Goal: Task Accomplishment & Management: Manage account settings

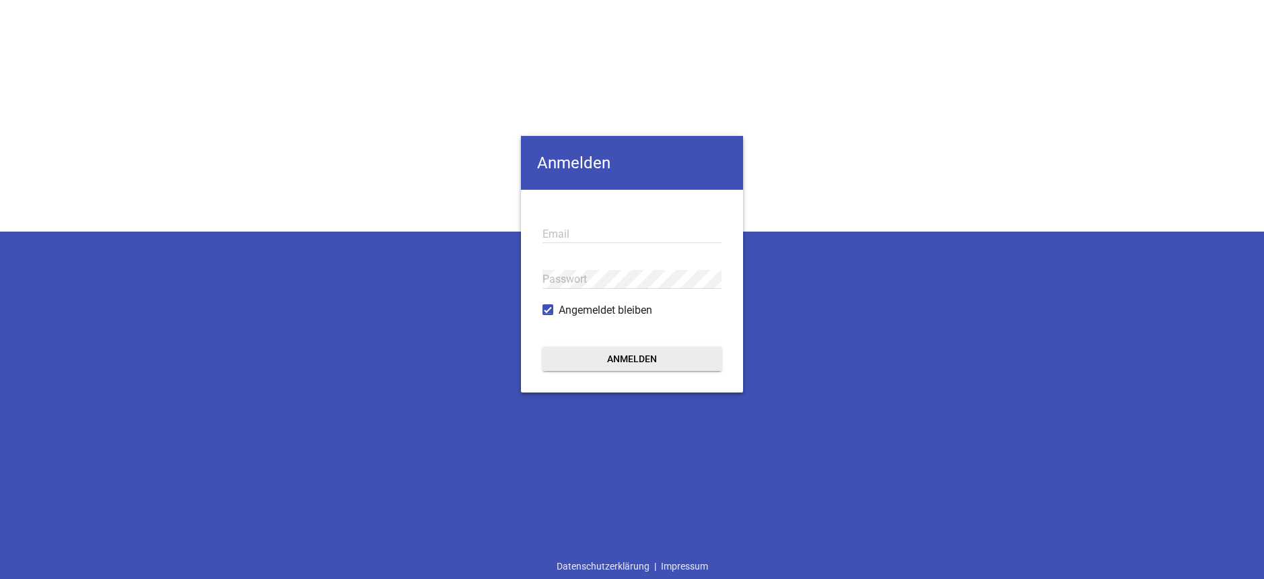
type input "[EMAIL_ADDRESS][DOMAIN_NAME]"
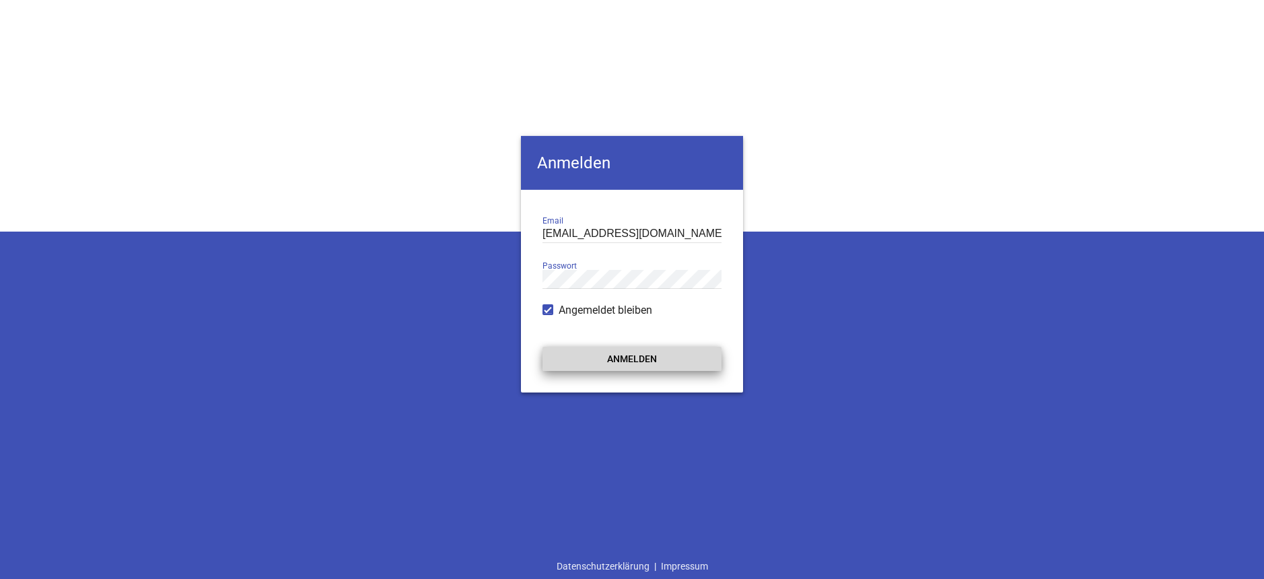
click at [648, 357] on button "Anmelden" at bounding box center [632, 358] width 179 height 24
click at [646, 355] on button "Anmelden" at bounding box center [632, 358] width 179 height 24
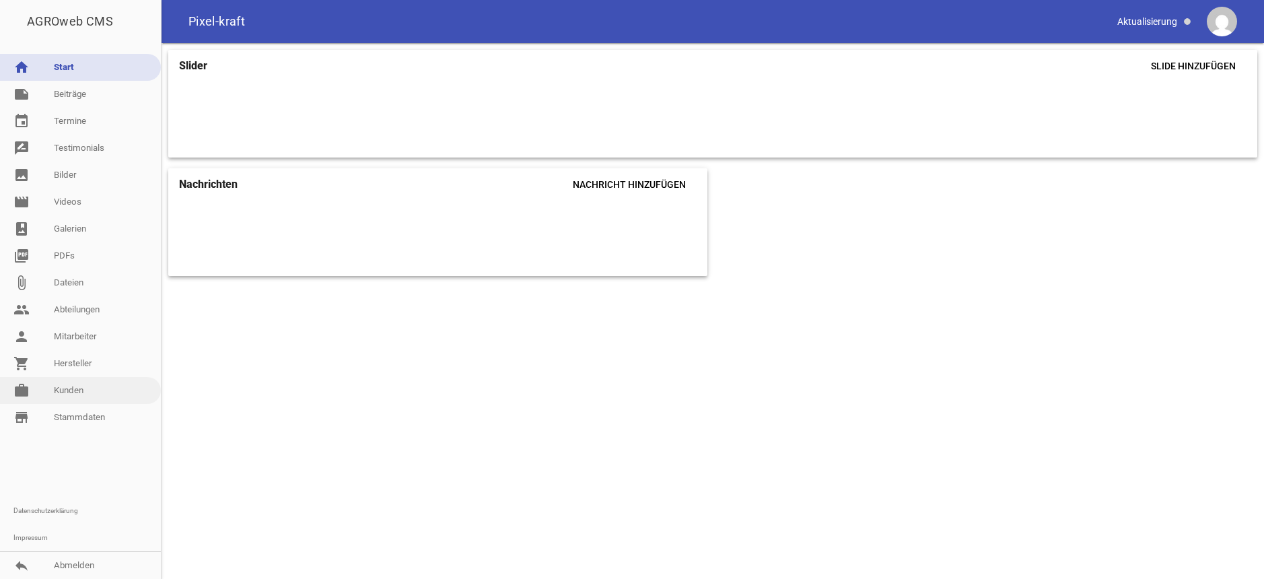
click at [73, 384] on link "work [PERSON_NAME]" at bounding box center [80, 390] width 161 height 27
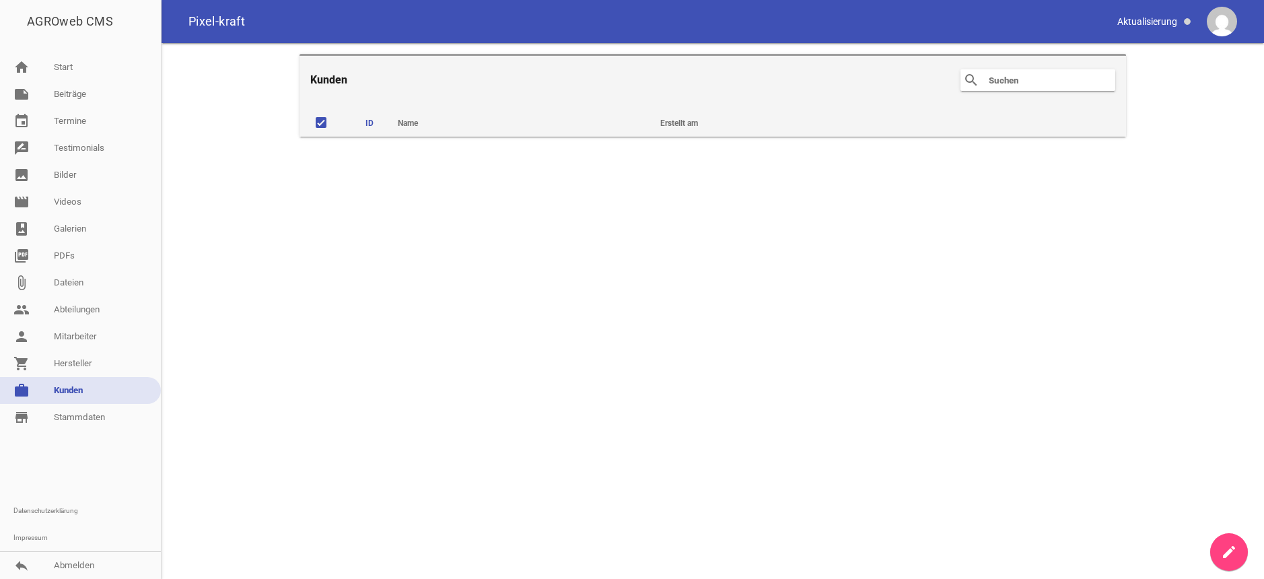
click at [1013, 81] on input "text" at bounding box center [1042, 80] width 108 height 16
type input "Eyl"
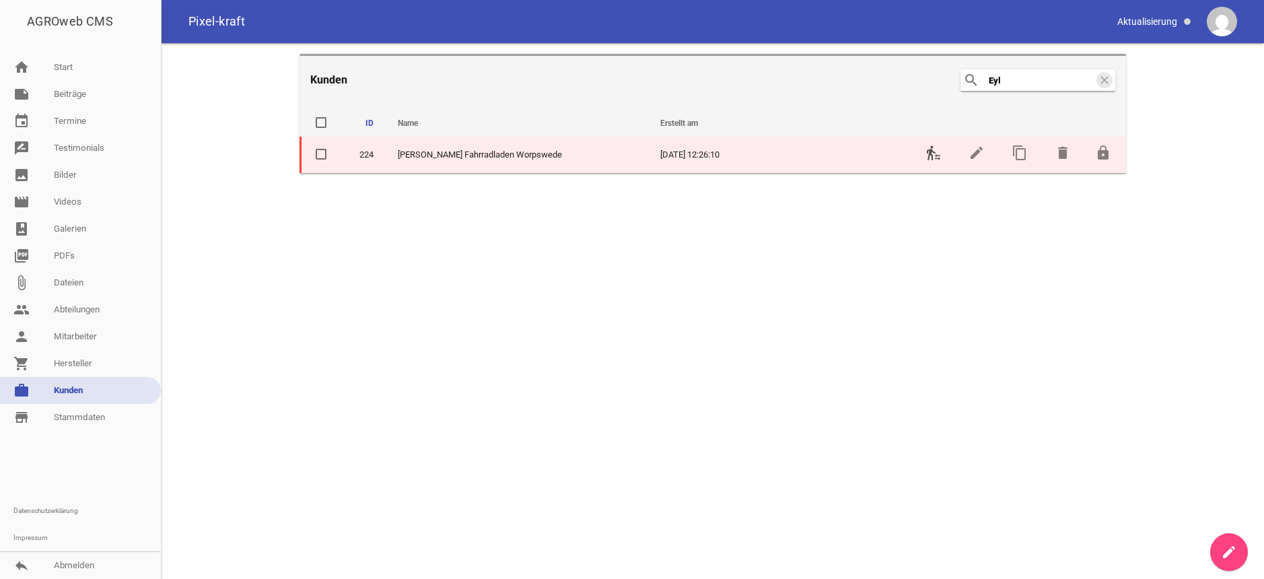
click at [932, 156] on icon "transfer_within_a_station" at bounding box center [934, 153] width 16 height 16
click at [936, 157] on icon "transfer_within_a_station" at bounding box center [934, 153] width 16 height 16
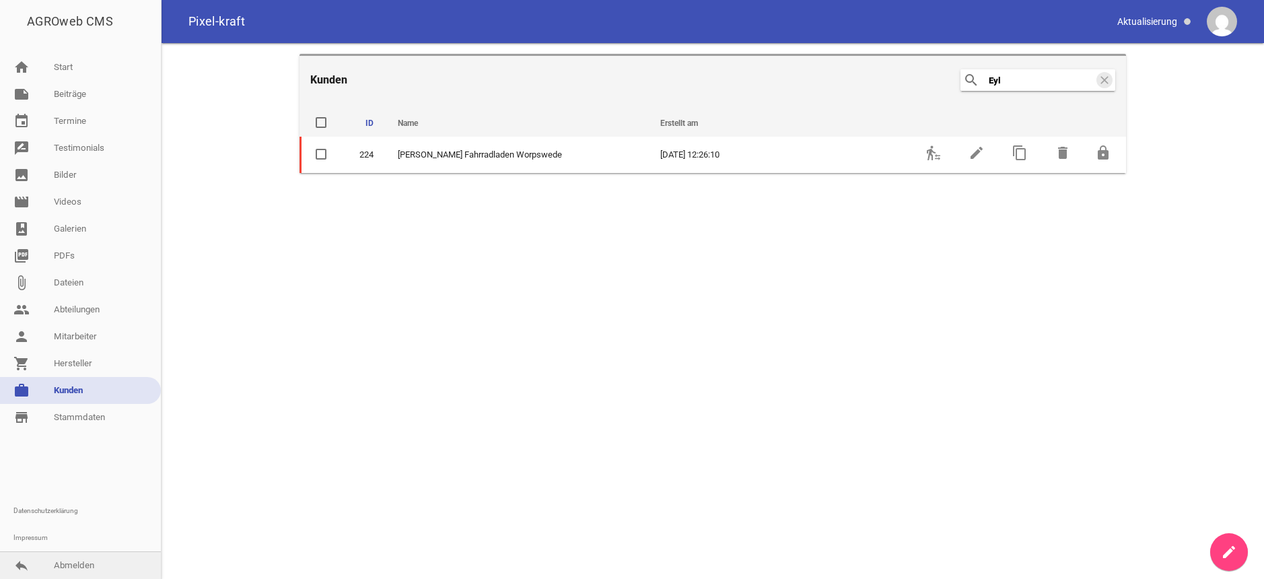
click at [94, 562] on link "reply Abmelden" at bounding box center [80, 565] width 161 height 27
click at [82, 563] on link "reply Abmelden" at bounding box center [80, 565] width 161 height 27
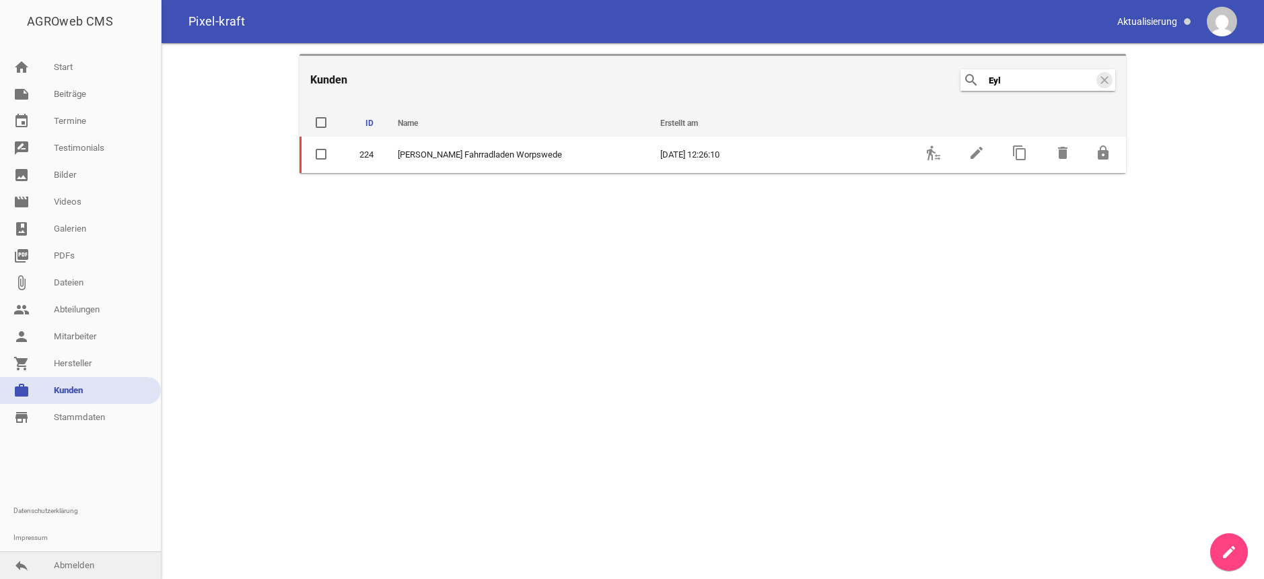
click at [82, 562] on link "reply Abmelden" at bounding box center [80, 565] width 161 height 27
click at [82, 561] on link "reply Abmelden" at bounding box center [80, 565] width 161 height 27
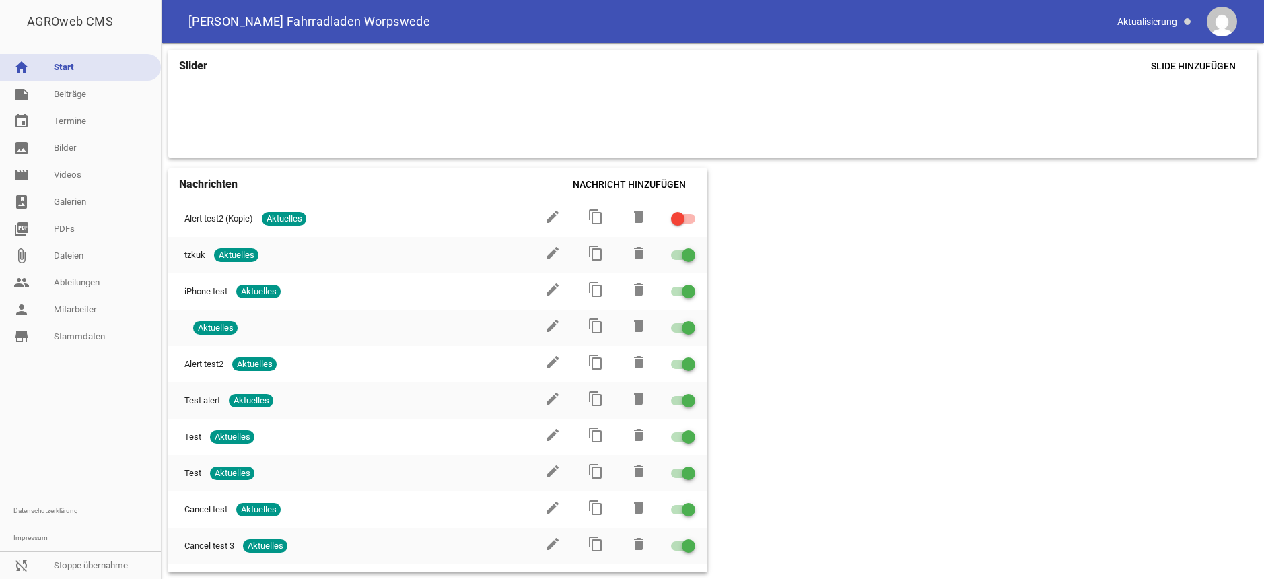
click at [66, 565] on link "sync_disabled Stoppe übernahme" at bounding box center [80, 565] width 161 height 27
click at [89, 566] on link "sync_disabled Stoppe übernahme" at bounding box center [80, 565] width 161 height 27
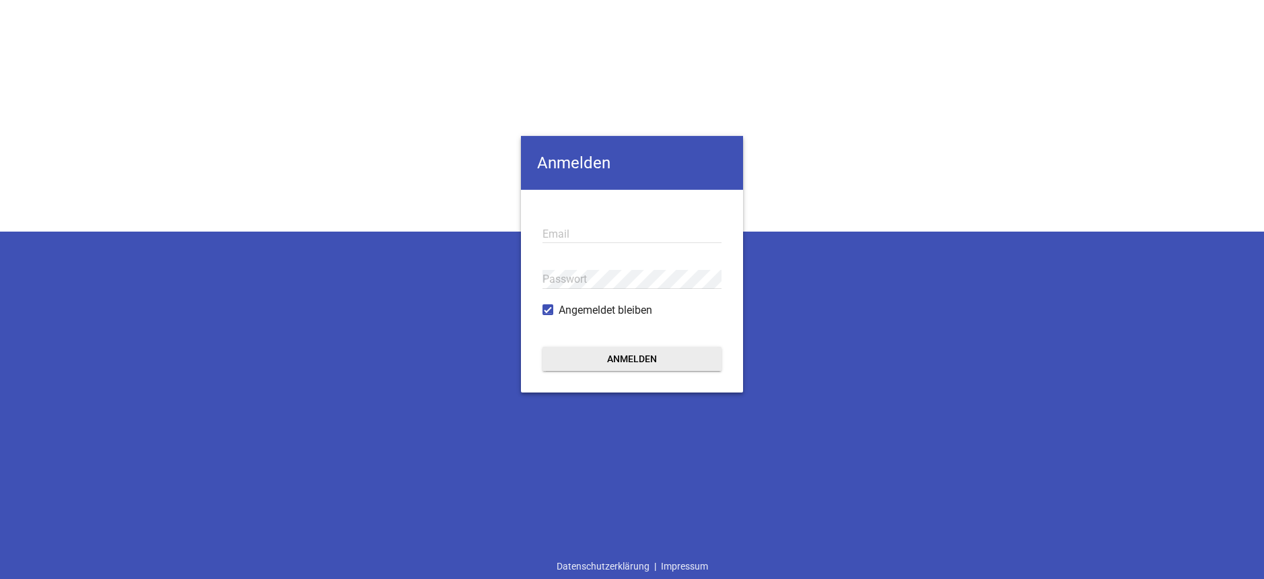
type input "[EMAIL_ADDRESS][DOMAIN_NAME]"
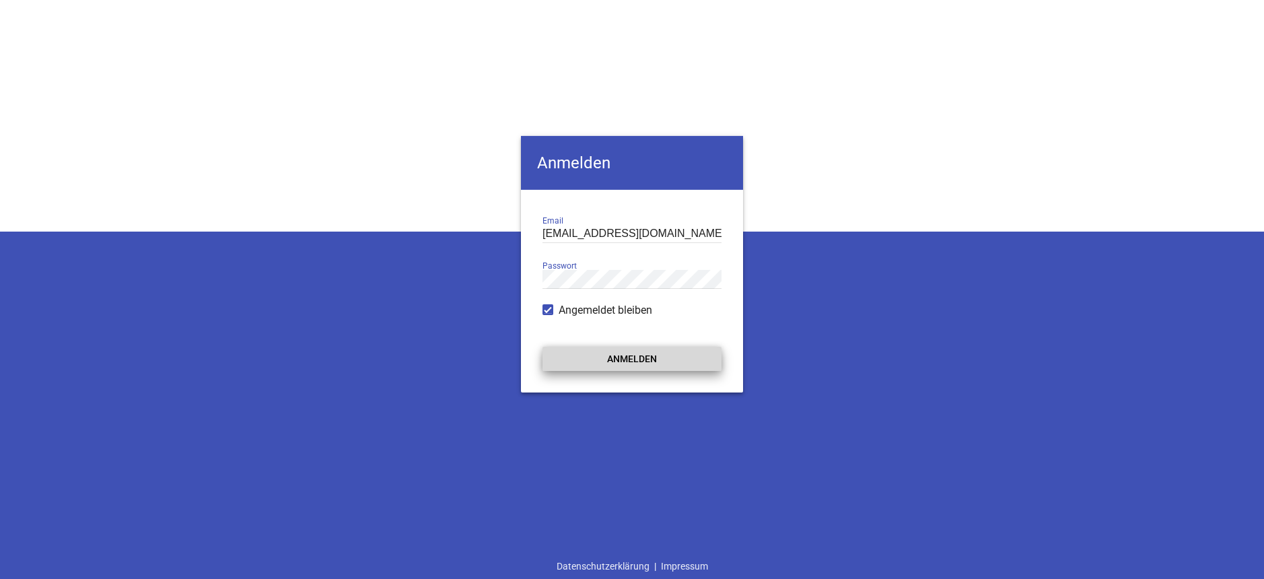
click at [639, 355] on button "Anmelden" at bounding box center [632, 358] width 179 height 24
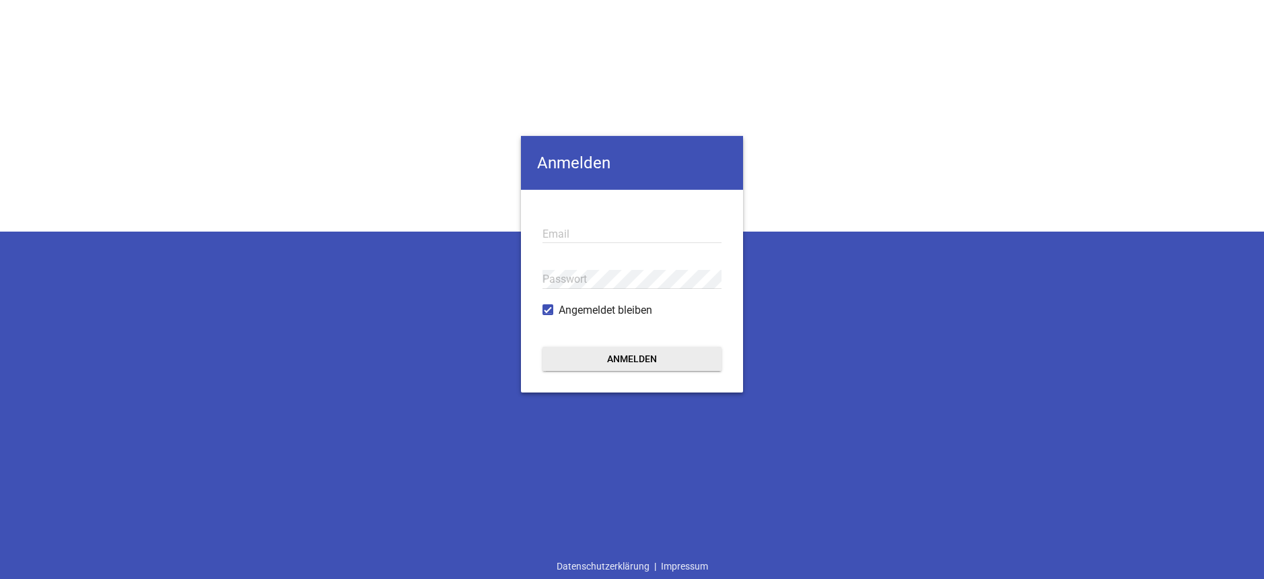
type input "[EMAIL_ADDRESS][DOMAIN_NAME]"
click at [81, 96] on div "Anmelden [EMAIL_ADDRESS][DOMAIN_NAME] Email Passwort Angemeldet bleiben Anmelde…" at bounding box center [632, 289] width 1264 height 579
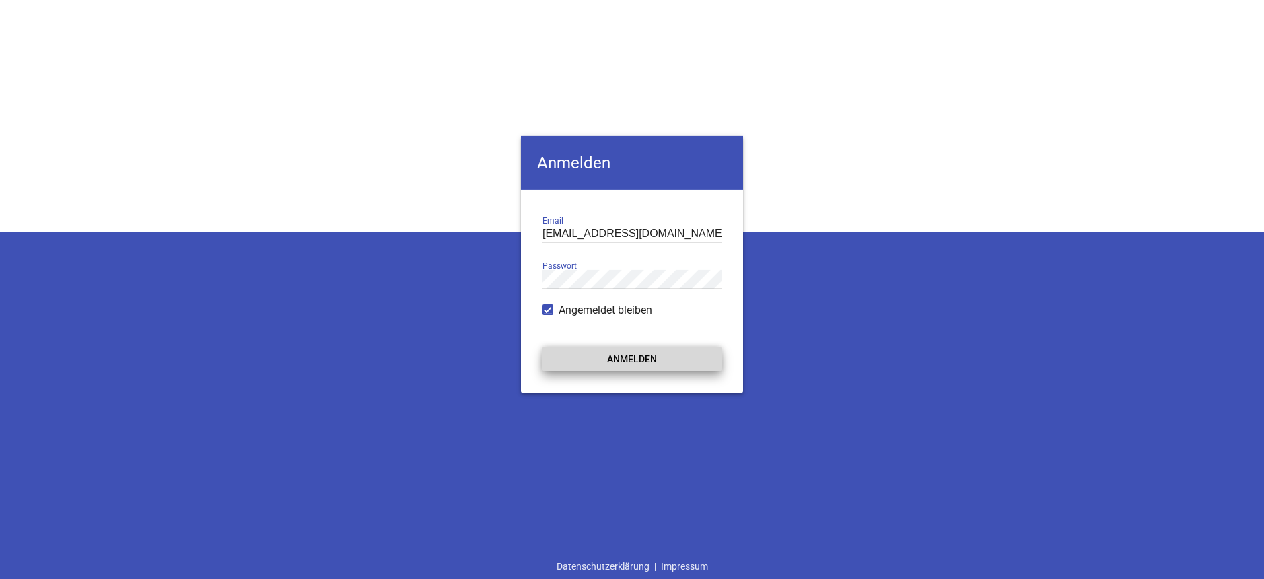
click at [623, 358] on button "Anmelden" at bounding box center [632, 358] width 179 height 24
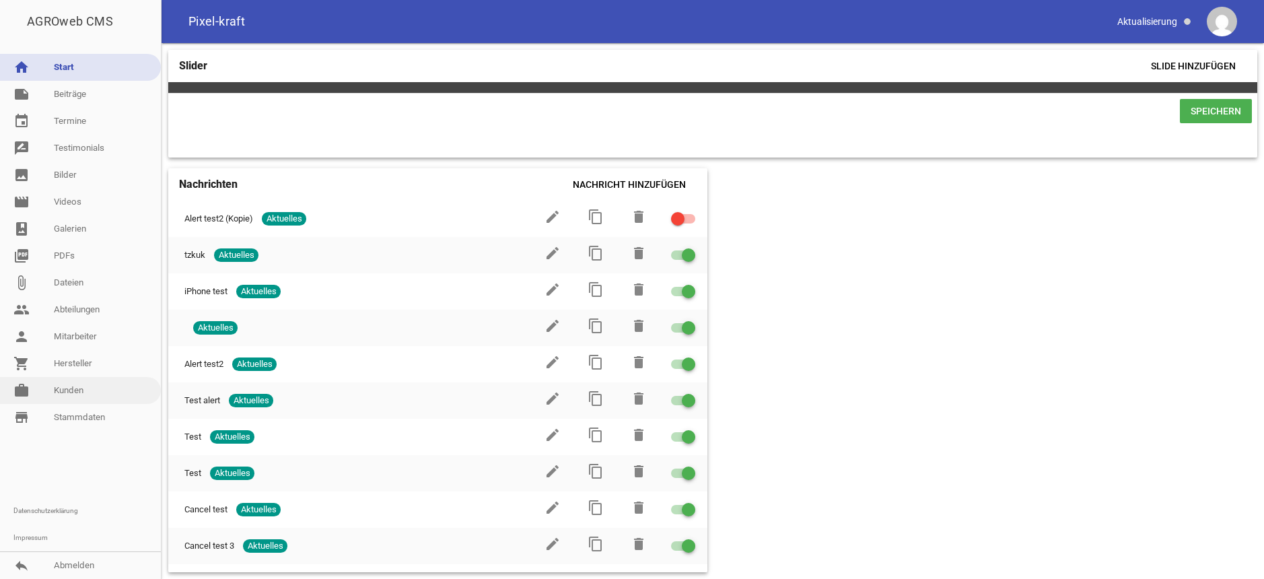
click at [71, 384] on link "work [PERSON_NAME]" at bounding box center [80, 390] width 161 height 27
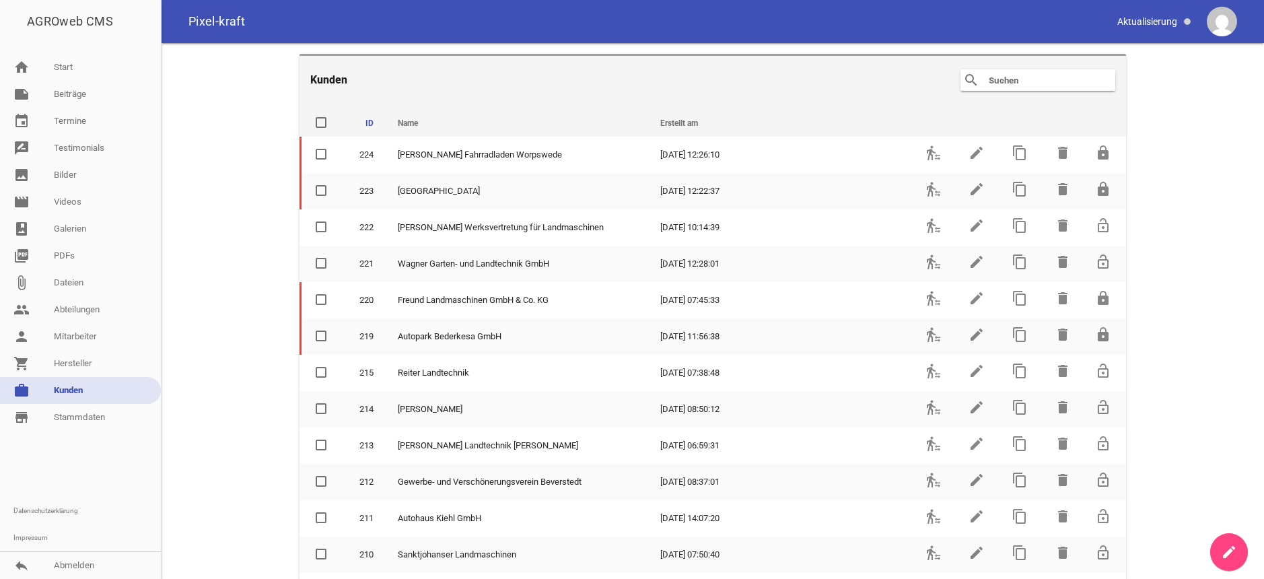
click at [996, 80] on input "text" at bounding box center [1042, 80] width 108 height 16
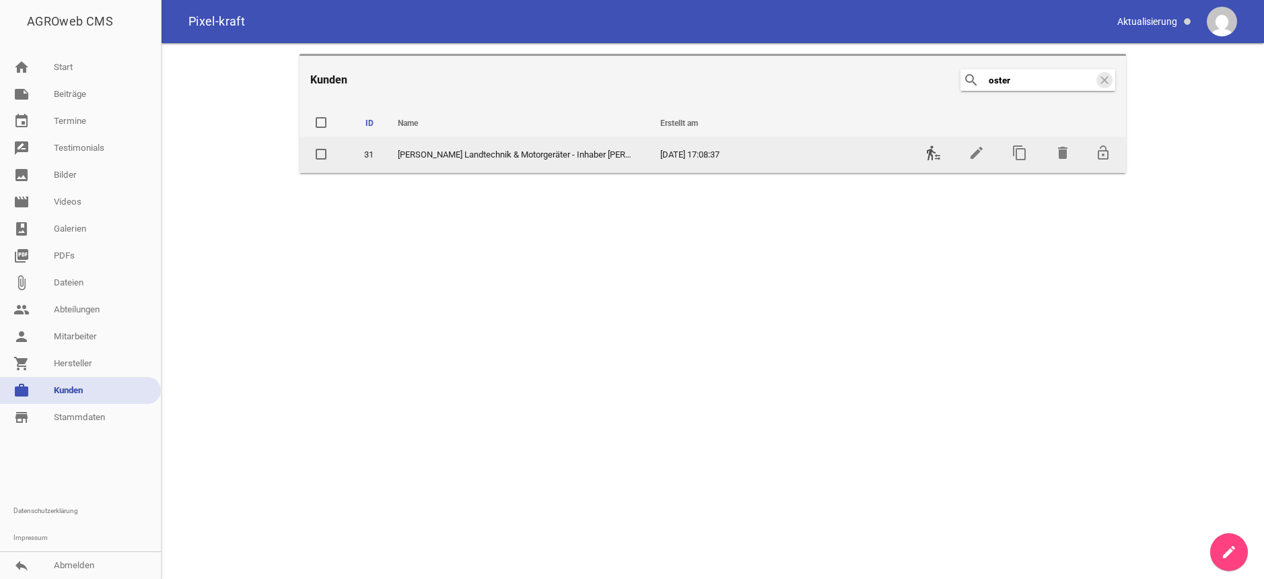
type input "oster"
click at [932, 152] on icon "transfer_within_a_station" at bounding box center [934, 153] width 16 height 16
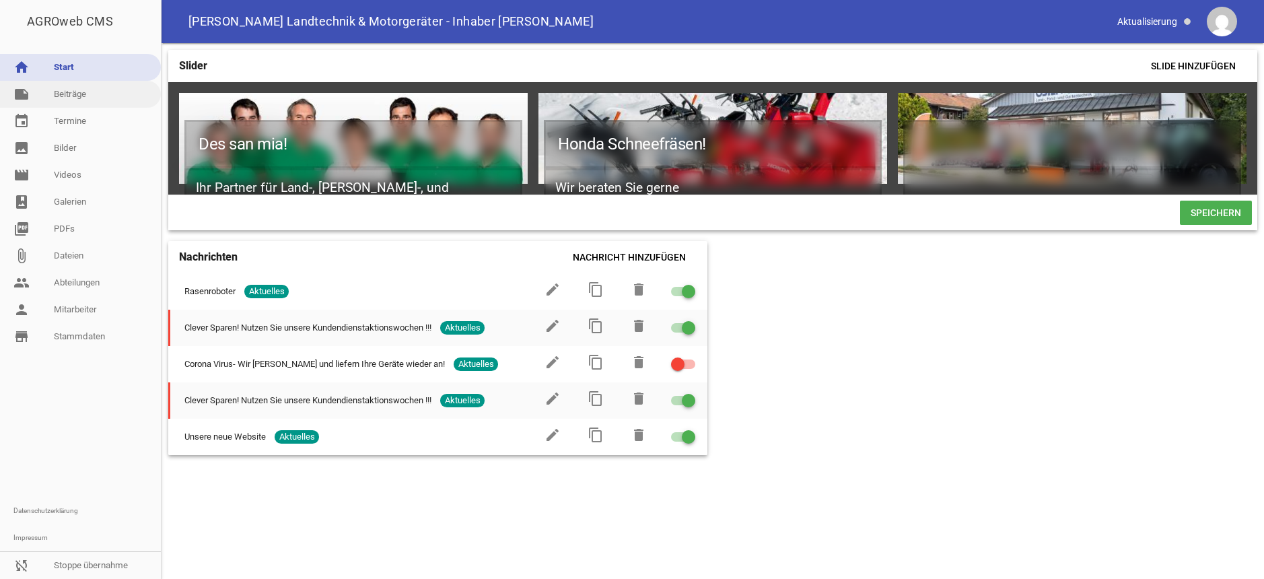
click at [80, 90] on link "note Beiträge" at bounding box center [80, 94] width 161 height 27
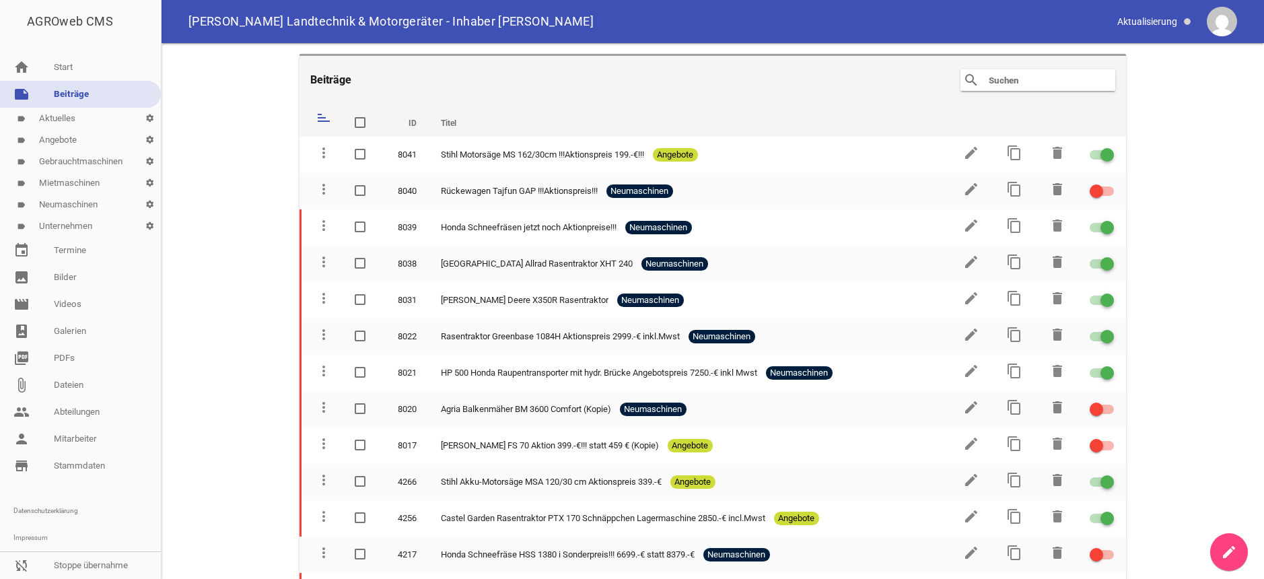
click at [65, 119] on link "label Aktuelles settings" at bounding box center [80, 119] width 161 height 22
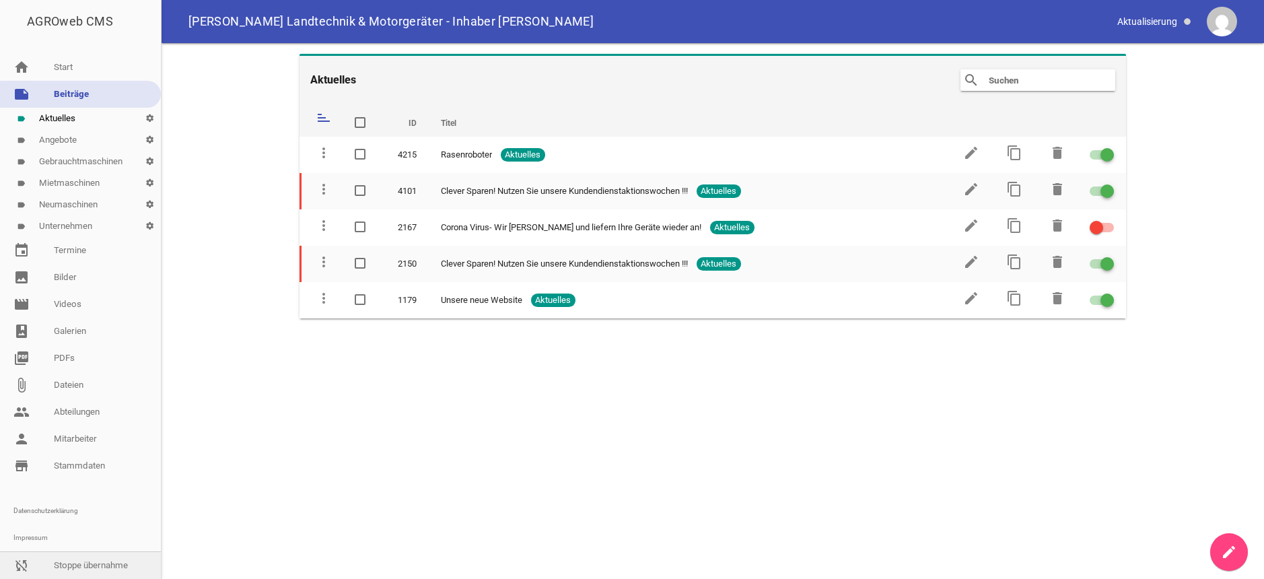
click at [88, 562] on link "sync_disabled Stoppe übernahme" at bounding box center [80, 565] width 161 height 27
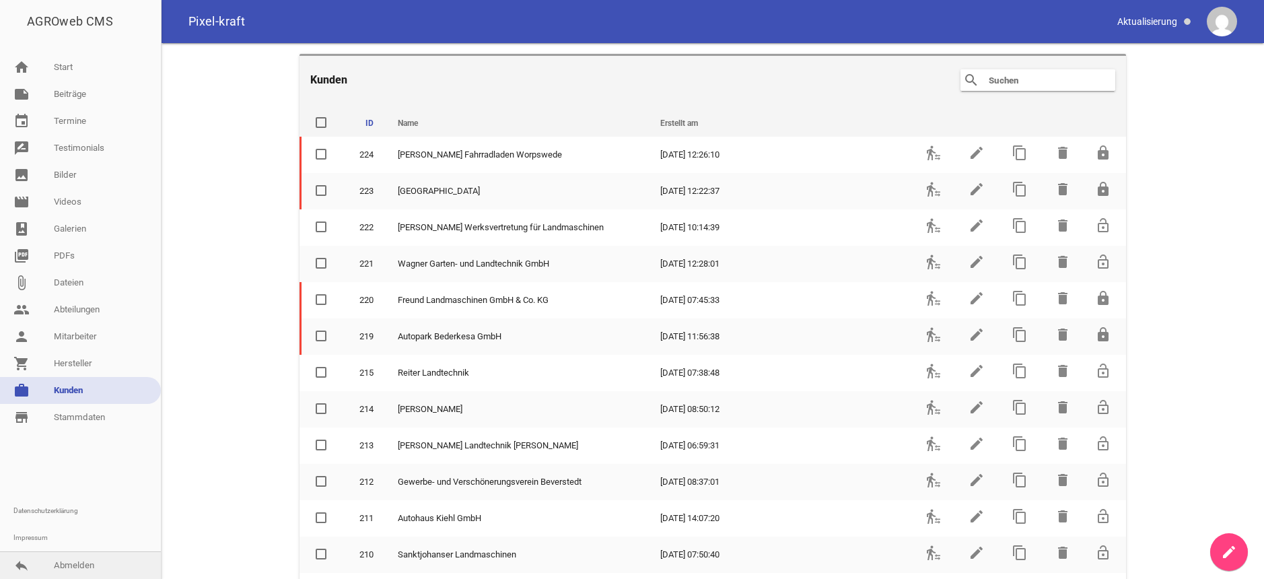
click at [89, 567] on link "reply Abmelden" at bounding box center [80, 565] width 161 height 27
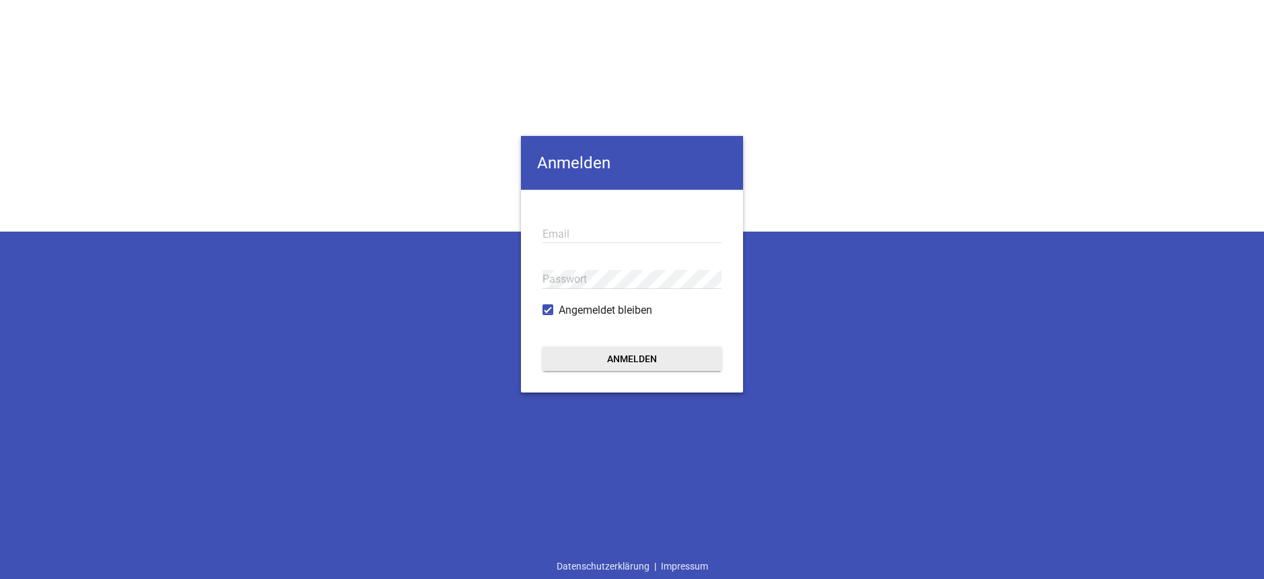
type input "[EMAIL_ADDRESS][DOMAIN_NAME]"
